Goal: Check status: Check status

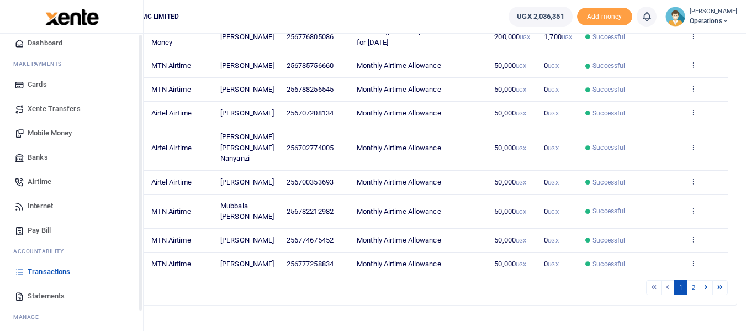
scroll to position [55, 0]
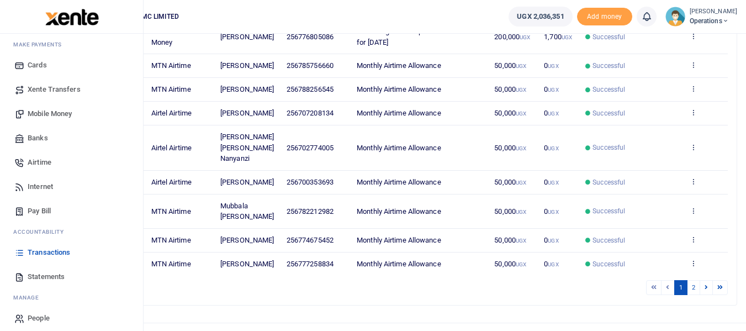
click at [45, 276] on span "Statements" at bounding box center [46, 276] width 37 height 11
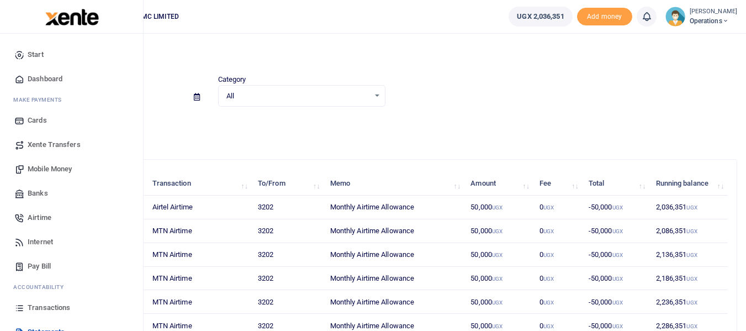
click at [56, 304] on span "Transactions" at bounding box center [49, 307] width 43 height 11
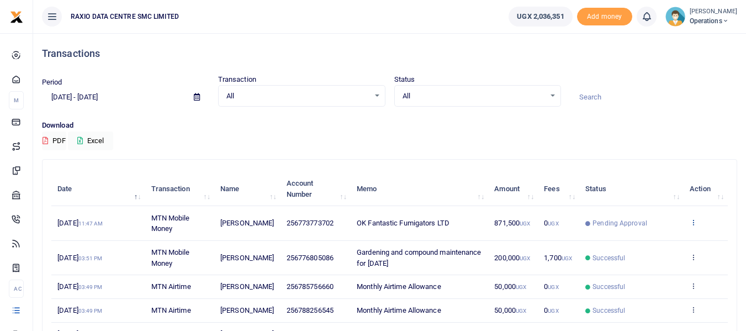
click at [693, 224] on icon at bounding box center [693, 222] width 7 height 8
click at [646, 241] on link "View details" at bounding box center [652, 240] width 87 height 15
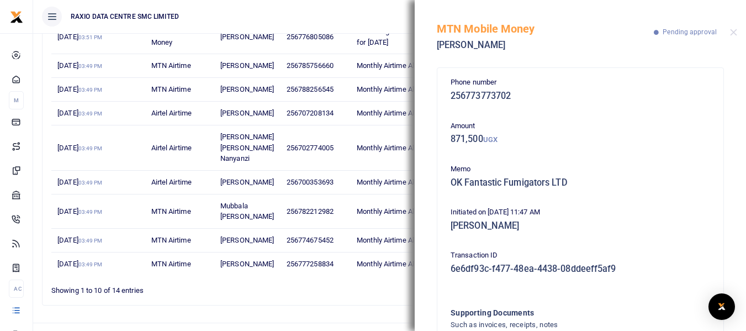
click at [377, 10] on ul "RAXIO DATA CENTRE SMC LIMITED" at bounding box center [266, 16] width 467 height 33
click at [734, 32] on button "Close" at bounding box center [733, 32] width 7 height 7
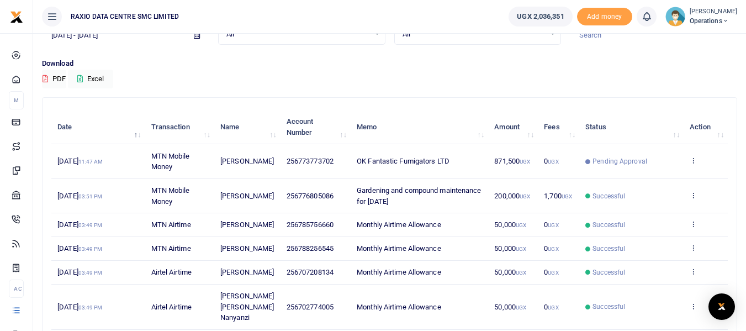
scroll to position [55, 0]
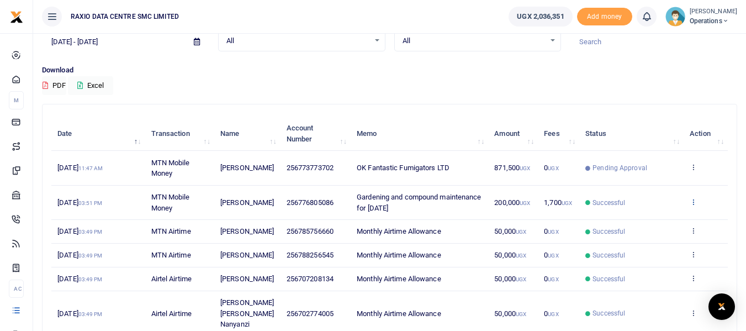
click at [695, 200] on icon at bounding box center [693, 202] width 7 height 8
click at [657, 220] on link "View details" at bounding box center [652, 220] width 87 height 15
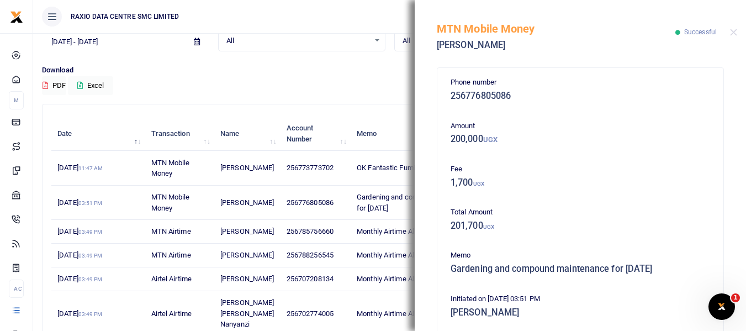
click at [363, 87] on div "Download PDF Excel" at bounding box center [389, 80] width 695 height 30
click at [731, 34] on button "Close" at bounding box center [733, 32] width 7 height 7
